Goal: Information Seeking & Learning: Learn about a topic

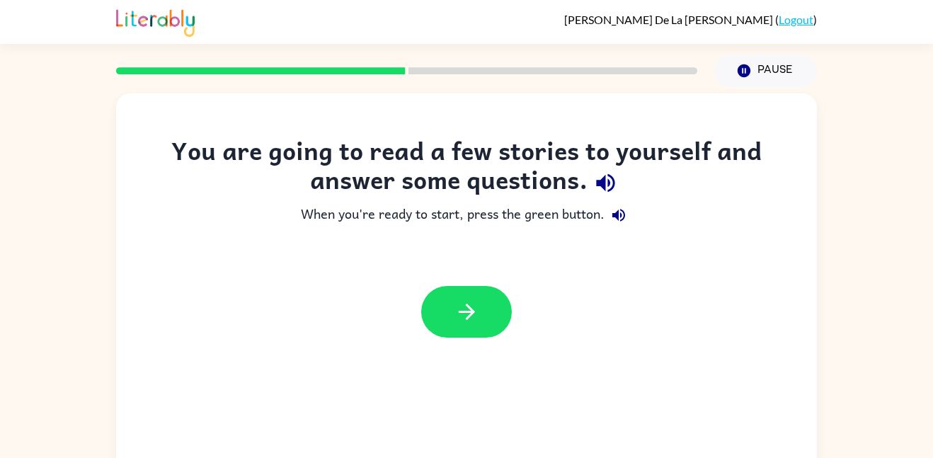
click at [433, 324] on button "button" at bounding box center [466, 312] width 91 height 52
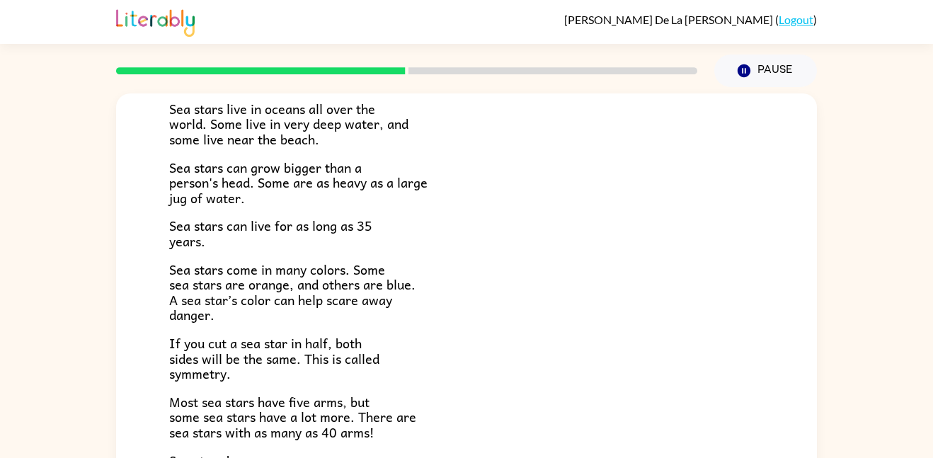
scroll to position [182, 0]
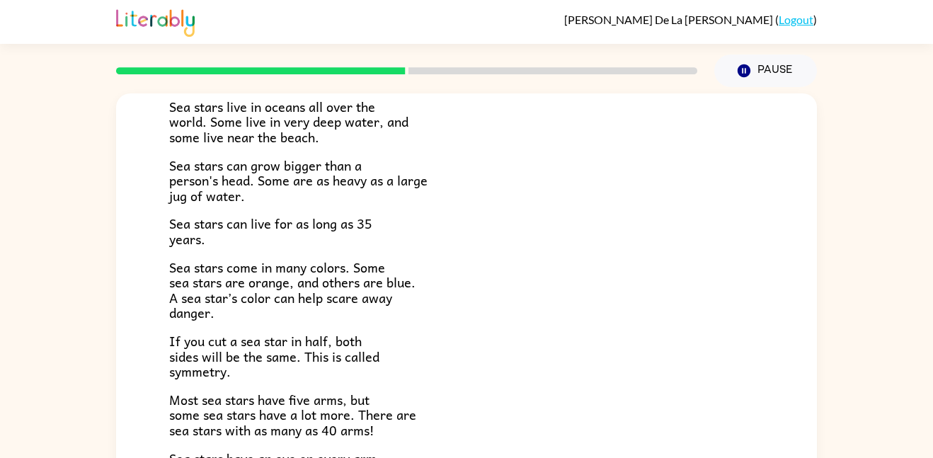
click at [194, 368] on span "If you cut a sea star in half, both sides will be the same. This is called symm…" at bounding box center [274, 356] width 210 height 51
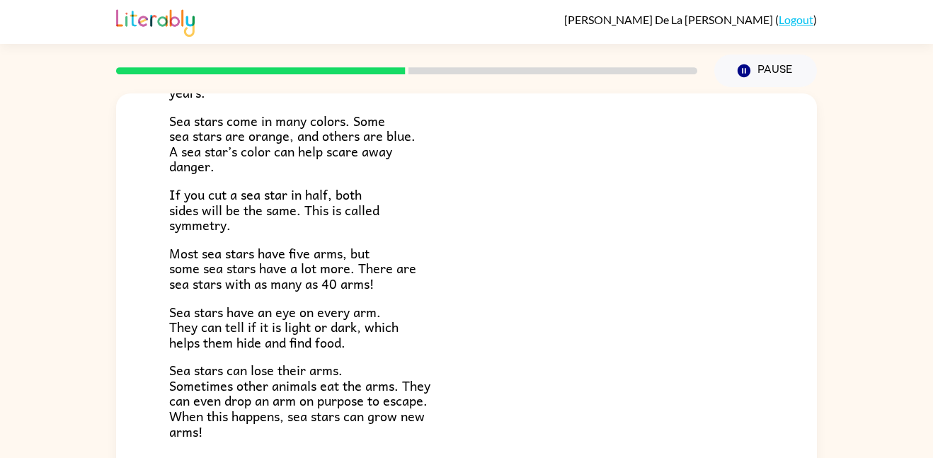
scroll to position [409, 0]
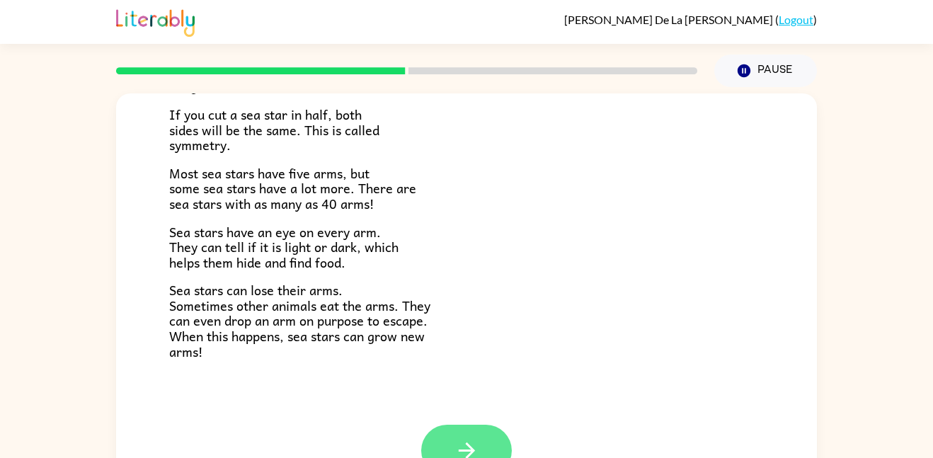
click at [486, 441] on button "button" at bounding box center [466, 451] width 91 height 52
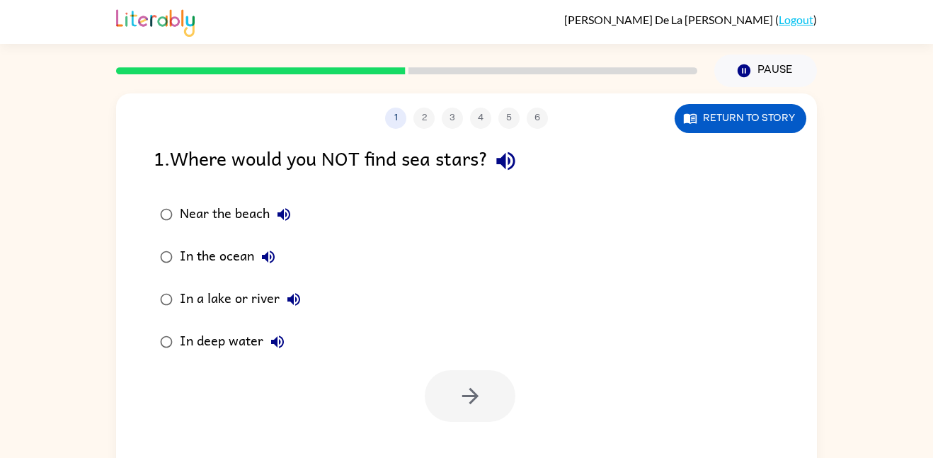
scroll to position [0, 0]
click at [509, 166] on icon "button" at bounding box center [505, 161] width 18 height 18
click at [302, 298] on button "In a lake or river" at bounding box center [294, 299] width 28 height 28
click at [237, 294] on div "In a lake or river" at bounding box center [244, 299] width 128 height 28
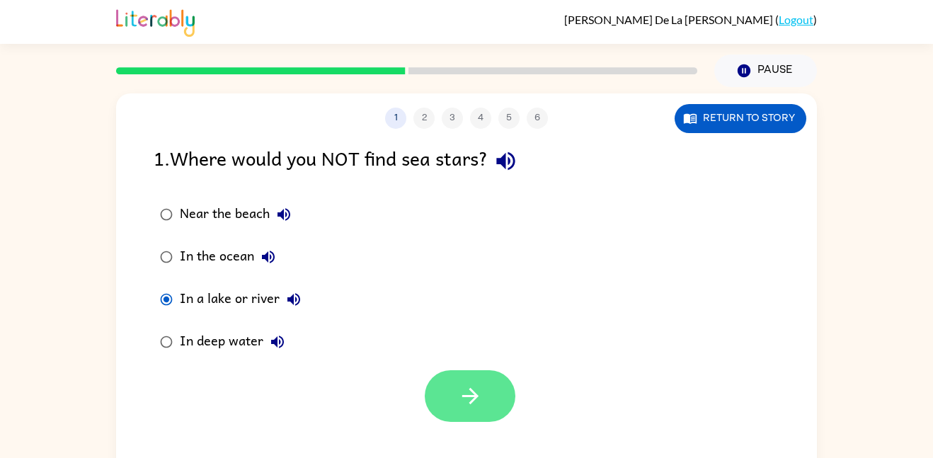
click at [474, 376] on button "button" at bounding box center [470, 396] width 91 height 52
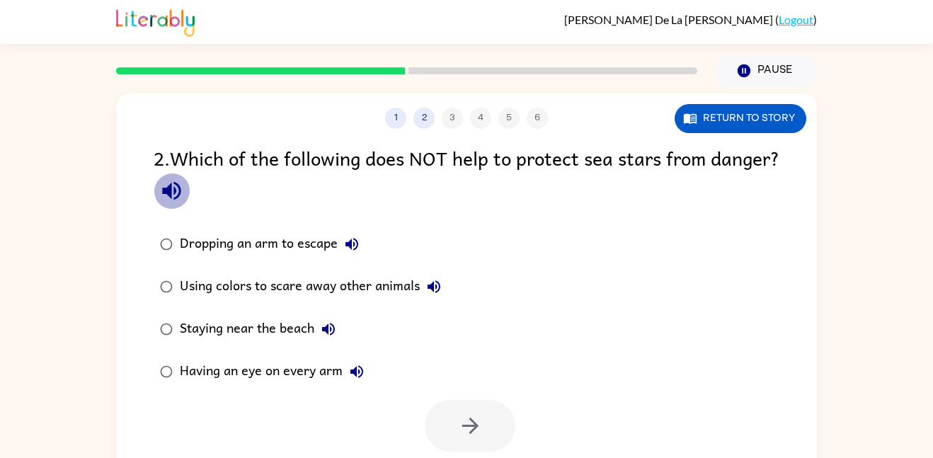
click at [181, 194] on icon "button" at bounding box center [171, 191] width 18 height 18
click at [184, 186] on icon "button" at bounding box center [171, 190] width 25 height 25
click at [351, 246] on icon "button" at bounding box center [352, 244] width 13 height 13
click at [430, 288] on icon "button" at bounding box center [434, 286] width 13 height 13
click at [335, 326] on icon "button" at bounding box center [328, 329] width 13 height 13
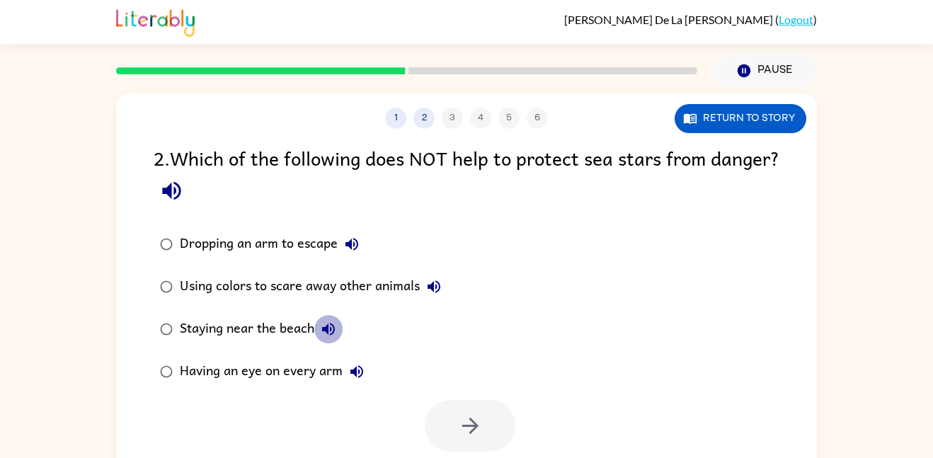
click at [335, 326] on icon "button" at bounding box center [328, 329] width 13 height 13
click at [364, 368] on icon "button" at bounding box center [356, 371] width 17 height 17
click at [334, 338] on button "Staying near the beach" at bounding box center [328, 329] width 28 height 28
click at [330, 331] on icon "button" at bounding box center [328, 329] width 17 height 17
click at [368, 380] on div "Having an eye on every arm" at bounding box center [275, 372] width 191 height 28
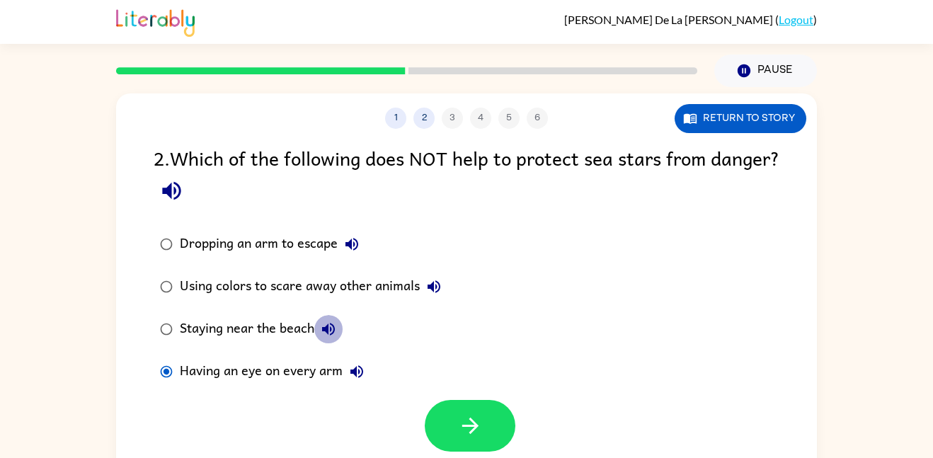
click at [333, 331] on icon "button" at bounding box center [328, 329] width 17 height 17
click at [360, 365] on icon "button" at bounding box center [356, 371] width 17 height 17
click at [338, 325] on button "Staying near the beach" at bounding box center [328, 329] width 28 height 28
click at [312, 328] on div "Staying near the beach" at bounding box center [261, 329] width 163 height 28
click at [322, 331] on icon "button" at bounding box center [328, 329] width 17 height 17
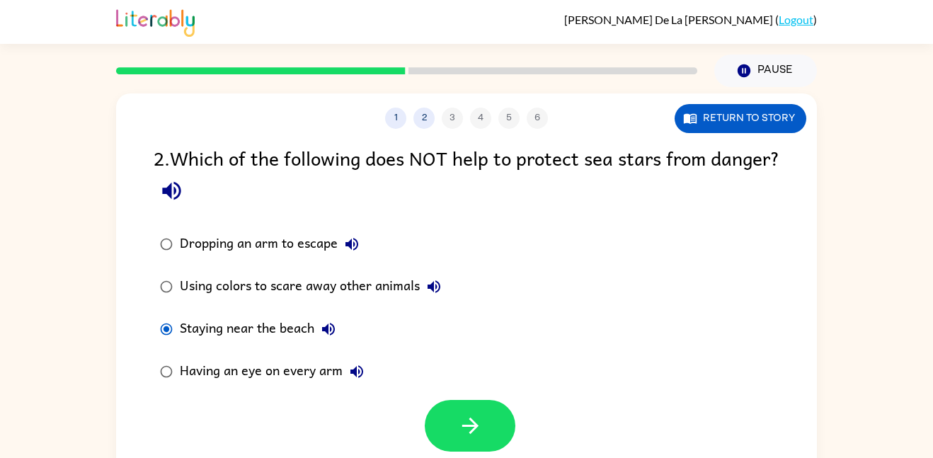
click at [314, 325] on div "Staying near the beach" at bounding box center [261, 329] width 163 height 28
click at [336, 360] on div "Having an eye on every arm" at bounding box center [275, 372] width 191 height 28
click at [336, 369] on div "Having an eye on every arm" at bounding box center [275, 372] width 191 height 28
click at [368, 369] on button "Having an eye on every arm" at bounding box center [357, 372] width 28 height 28
click at [324, 305] on label "Using colors to scare away other animals" at bounding box center [300, 287] width 309 height 42
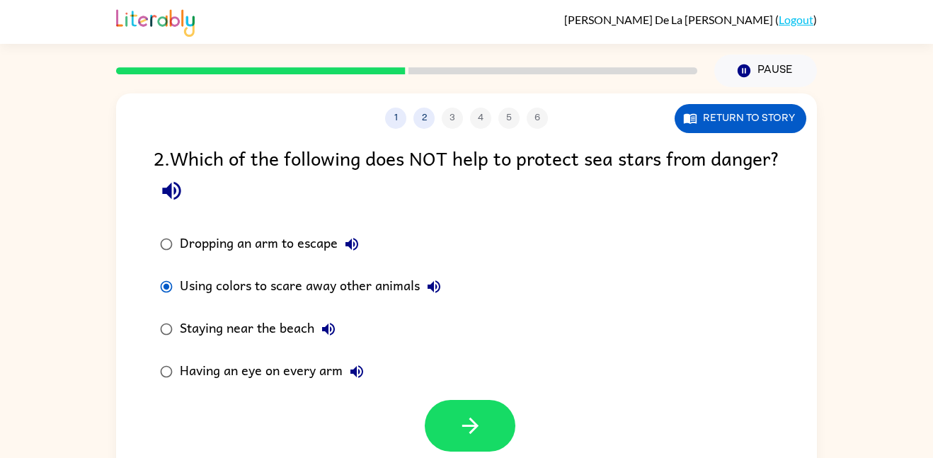
click at [213, 176] on div "2 . Which of the following does NOT help to protect sea stars from danger?" at bounding box center [467, 176] width 626 height 66
click at [184, 200] on icon "button" at bounding box center [171, 190] width 25 height 25
click at [184, 202] on icon "button" at bounding box center [171, 190] width 25 height 25
click at [242, 250] on div "Dropping an arm to escape" at bounding box center [273, 244] width 186 height 28
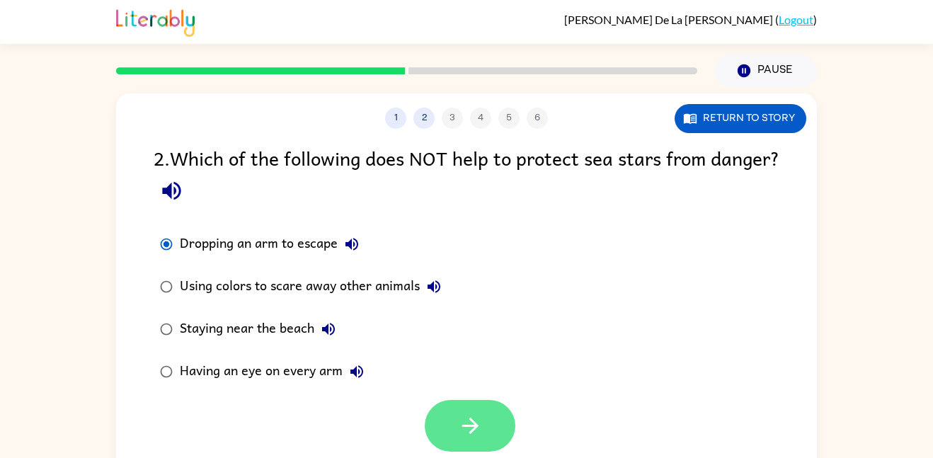
click at [455, 405] on button "button" at bounding box center [470, 426] width 91 height 52
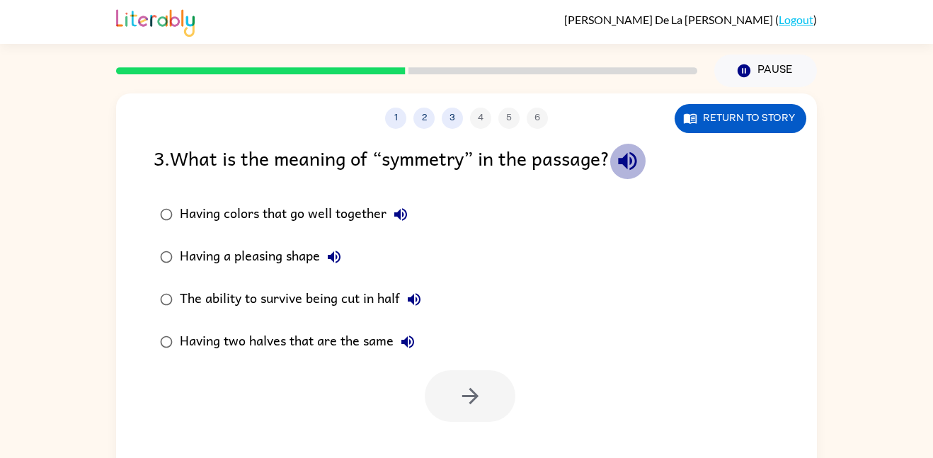
click at [631, 169] on icon "button" at bounding box center [627, 161] width 25 height 25
click at [408, 214] on icon "button" at bounding box center [400, 214] width 17 height 17
click at [346, 259] on button "Having a pleasing shape" at bounding box center [334, 257] width 28 height 28
click at [423, 299] on icon "button" at bounding box center [414, 299] width 17 height 17
click at [414, 341] on icon "button" at bounding box center [407, 342] width 17 height 17
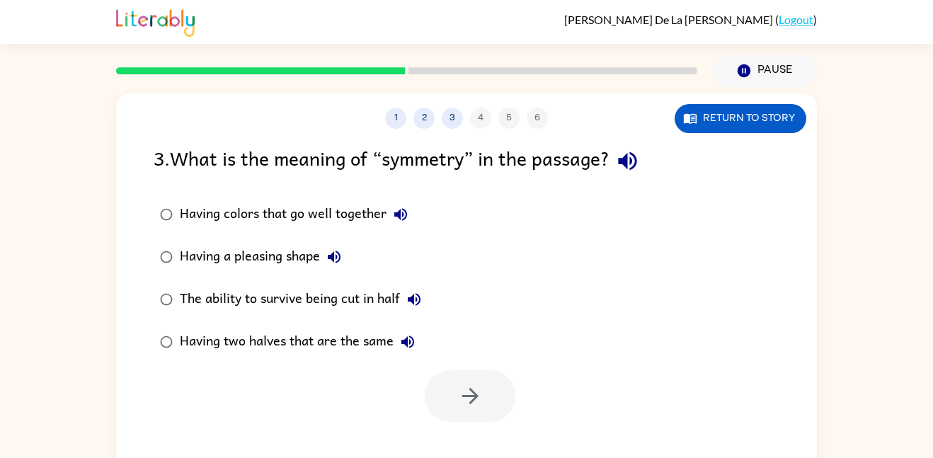
click at [314, 331] on div "Having two halves that are the same" at bounding box center [301, 342] width 242 height 28
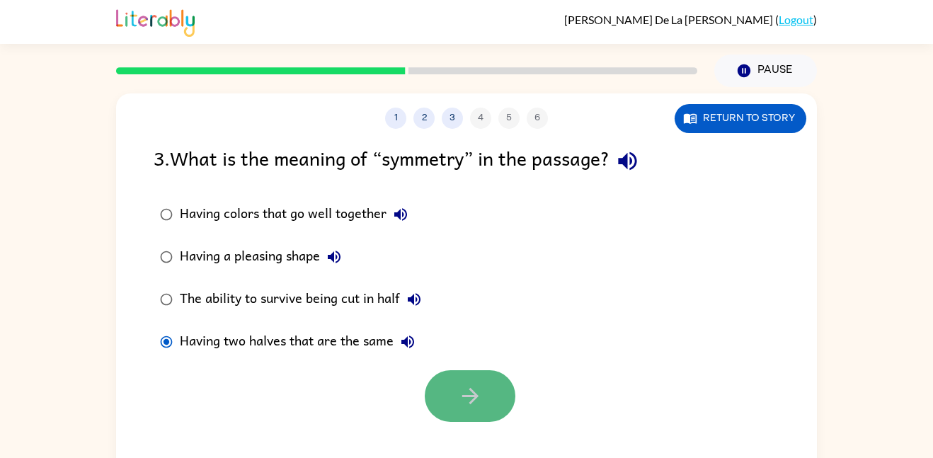
click at [482, 372] on button "button" at bounding box center [470, 396] width 91 height 52
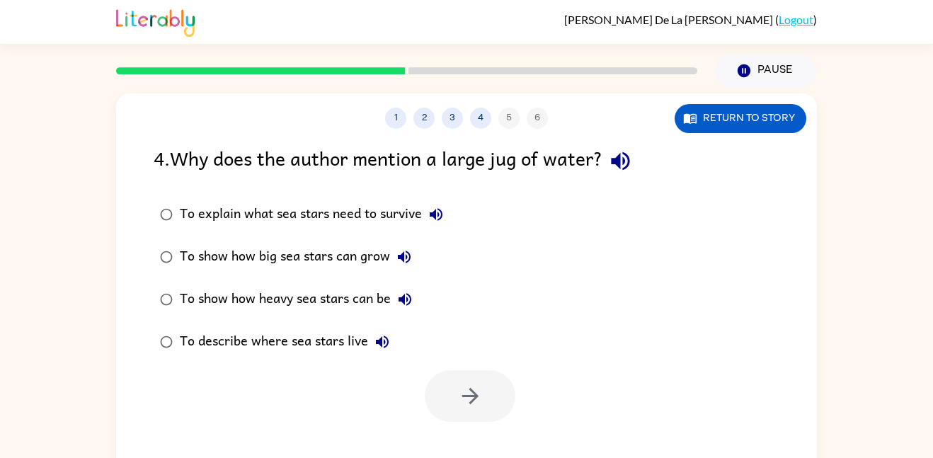
click at [624, 160] on icon "button" at bounding box center [620, 161] width 18 height 18
click at [208, 208] on div "To explain what sea stars need to survive" at bounding box center [315, 214] width 271 height 28
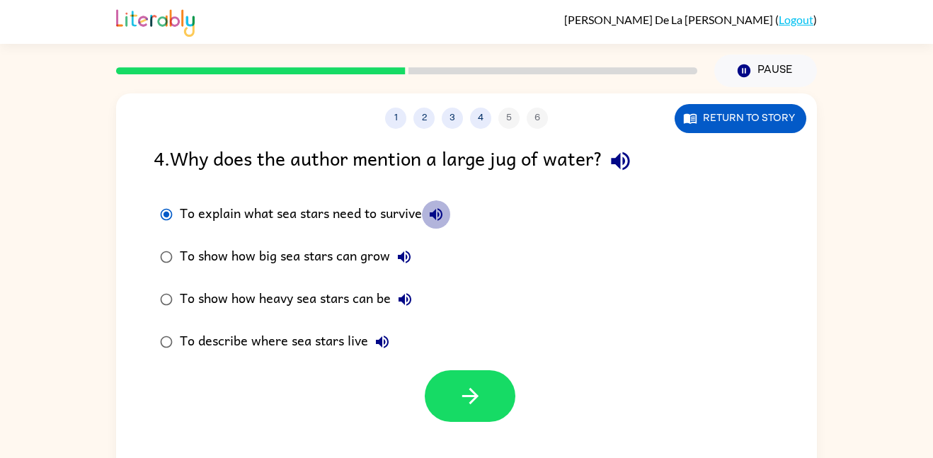
click at [433, 217] on icon "button" at bounding box center [436, 214] width 13 height 13
click at [406, 256] on icon "button" at bounding box center [404, 257] width 17 height 17
click at [411, 300] on icon "button" at bounding box center [405, 299] width 13 height 13
click at [370, 268] on div "To show how big sea stars can grow" at bounding box center [299, 257] width 239 height 28
click at [363, 256] on div "To show how big sea stars can grow" at bounding box center [299, 257] width 239 height 28
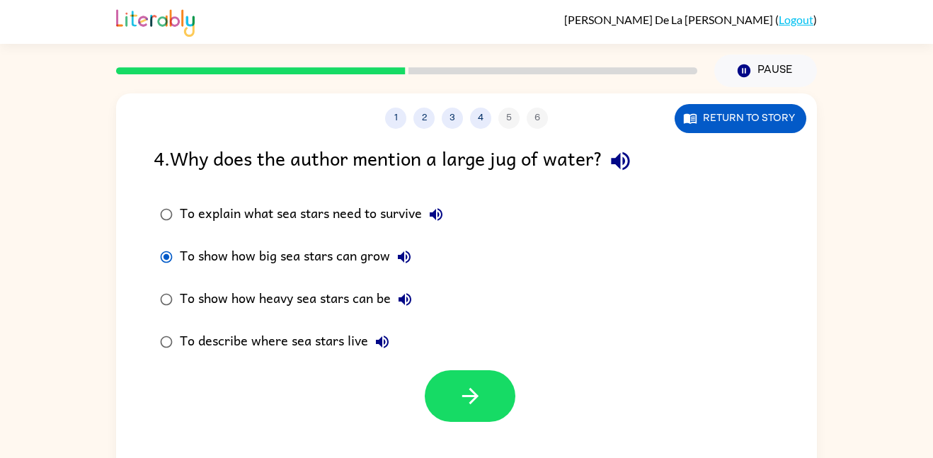
click at [382, 342] on icon "button" at bounding box center [382, 342] width 17 height 17
click at [481, 416] on button "button" at bounding box center [470, 396] width 91 height 52
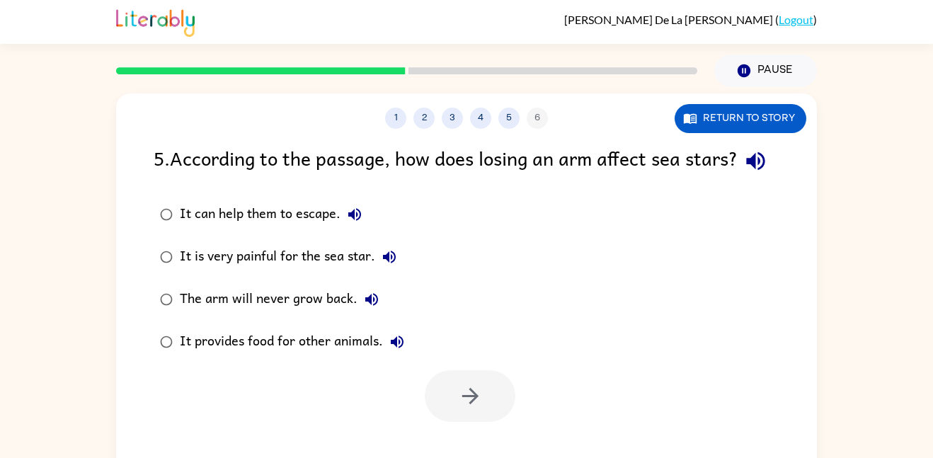
click at [191, 179] on div "5 . According to the passage, how does losing an arm affect sea stars?" at bounding box center [467, 161] width 626 height 36
click at [744, 174] on icon "button" at bounding box center [756, 161] width 25 height 25
click at [360, 221] on icon "button" at bounding box center [354, 214] width 13 height 13
click at [392, 266] on icon "button" at bounding box center [389, 257] width 17 height 17
click at [369, 306] on icon "button" at bounding box center [371, 299] width 13 height 13
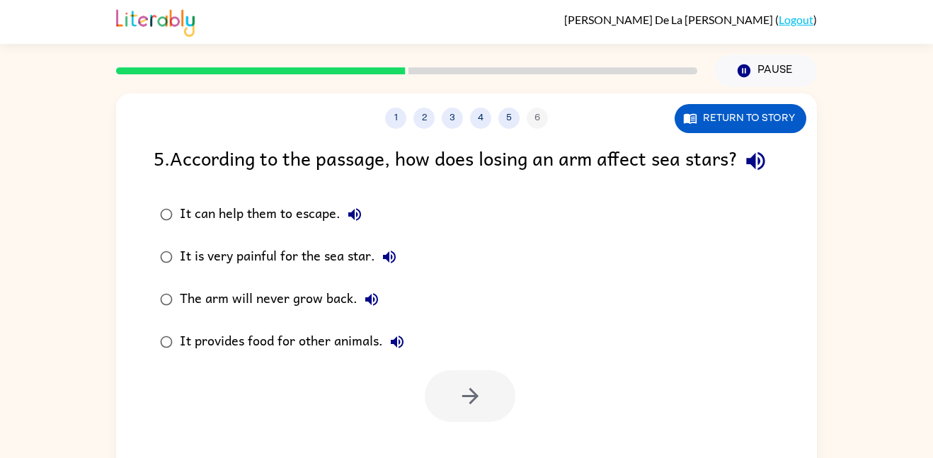
click at [400, 351] on icon "button" at bounding box center [397, 342] width 17 height 17
click at [326, 356] on div "It provides food for other animals." at bounding box center [296, 342] width 232 height 28
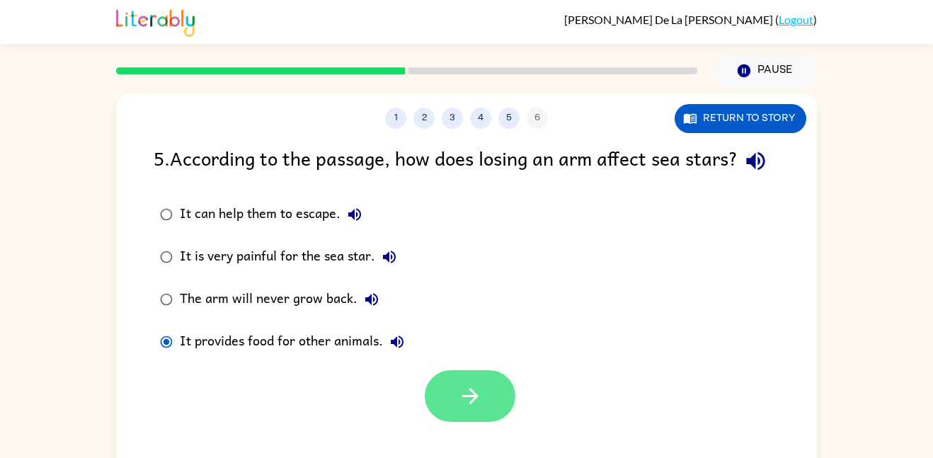
click at [499, 414] on button "button" at bounding box center [470, 396] width 91 height 52
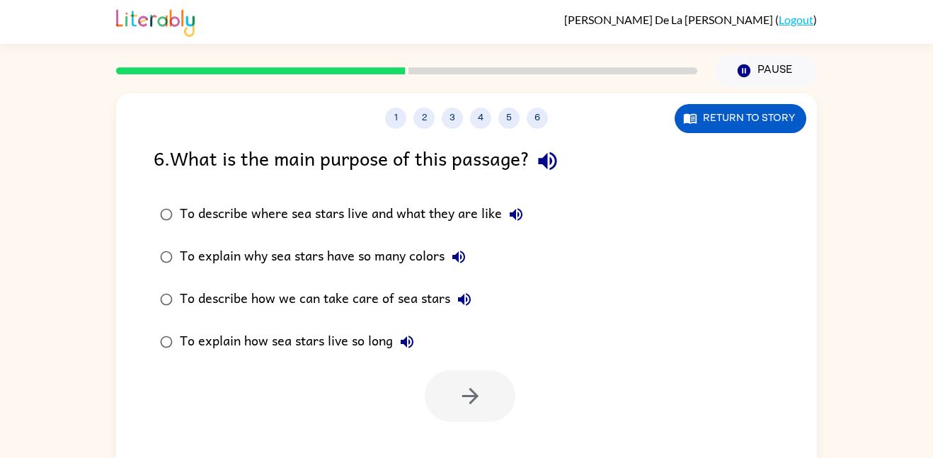
click at [555, 150] on icon "button" at bounding box center [547, 161] width 25 height 25
click at [519, 214] on icon "button" at bounding box center [516, 214] width 17 height 17
click at [560, 165] on icon "button" at bounding box center [547, 161] width 25 height 25
click at [513, 212] on icon "button" at bounding box center [516, 214] width 17 height 17
click at [458, 258] on icon "button" at bounding box center [459, 257] width 13 height 13
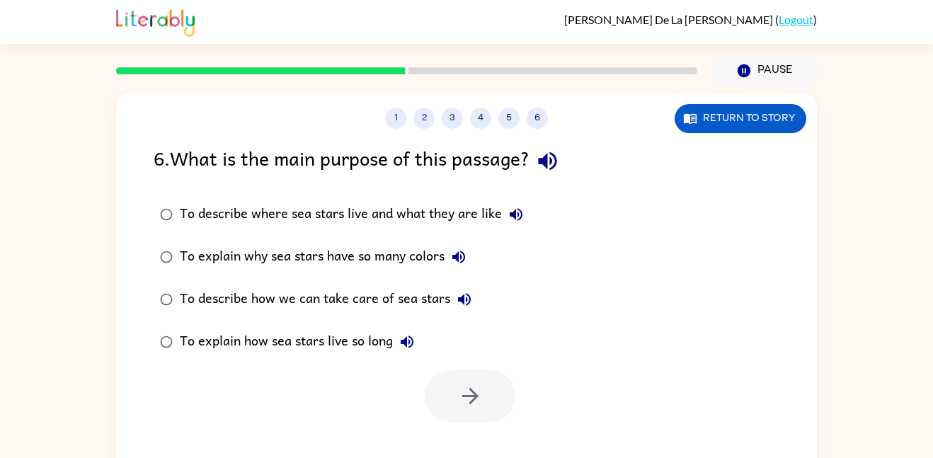
click at [465, 298] on icon "button" at bounding box center [464, 299] width 13 height 13
click at [458, 257] on icon "button" at bounding box center [459, 257] width 13 height 13
click at [479, 250] on label "To explain why sea stars have so many colors" at bounding box center [342, 257] width 392 height 42
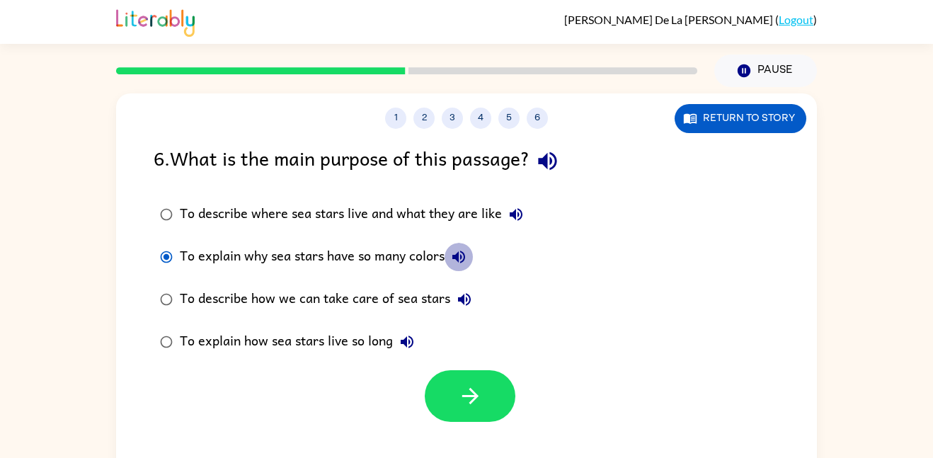
click at [457, 263] on icon "button" at bounding box center [458, 257] width 17 height 17
click at [469, 301] on icon "button" at bounding box center [464, 299] width 13 height 13
drag, startPoint x: 458, startPoint y: 300, endPoint x: 468, endPoint y: 301, distance: 9.9
click at [468, 301] on icon "button" at bounding box center [464, 299] width 13 height 13
click at [410, 342] on icon "button" at bounding box center [407, 342] width 13 height 13
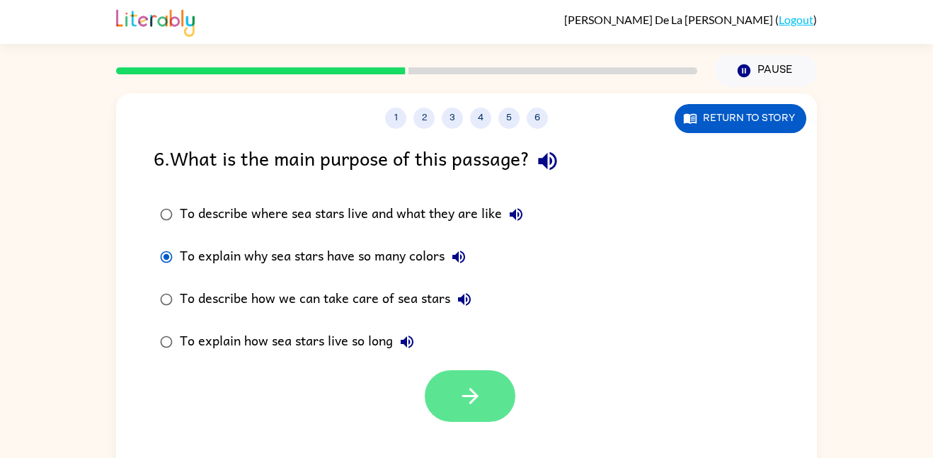
click at [442, 392] on button "button" at bounding box center [470, 396] width 91 height 52
click at [442, 392] on div at bounding box center [470, 396] width 91 height 52
